Goal: Find specific page/section

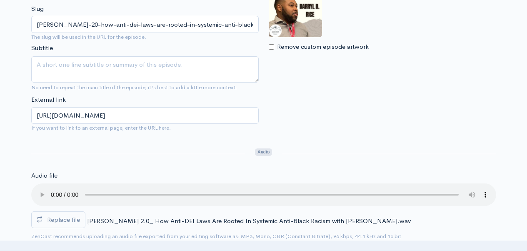
scroll to position [82, 0]
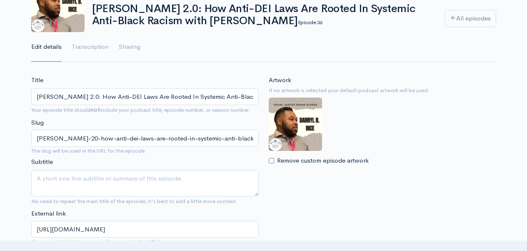
scroll to position [0, 0]
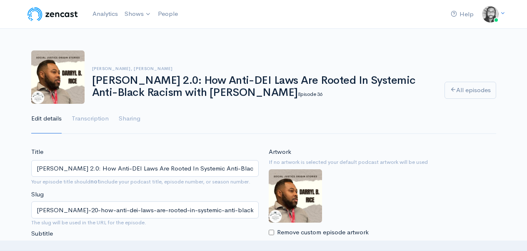
click at [67, 15] on img at bounding box center [52, 14] width 53 height 17
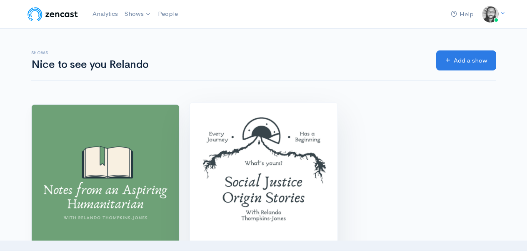
click at [225, 127] on img at bounding box center [264, 177] width 148 height 148
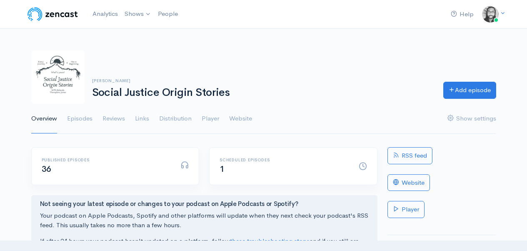
click at [231, 38] on div "Help Notifications View all Your profile Team settings Default team Current Log…" at bounding box center [263, 230] width 527 height 460
